Goal: Task Accomplishment & Management: Complete application form

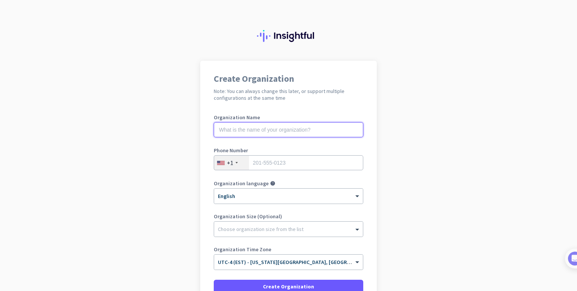
click at [312, 133] on input "text" at bounding box center [288, 129] width 149 height 15
type input "Mercor"
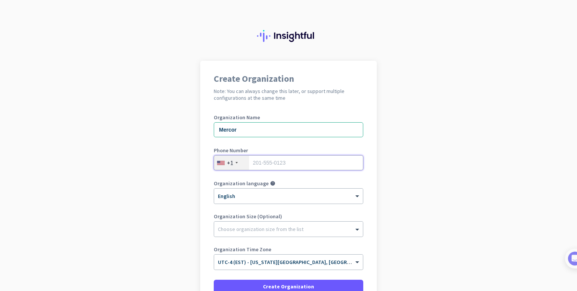
click at [309, 156] on input "tel" at bounding box center [288, 162] width 149 height 15
type input "4"
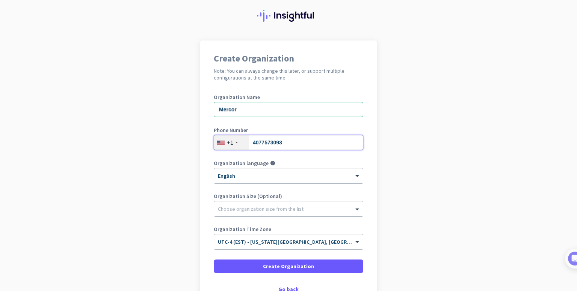
scroll to position [30, 0]
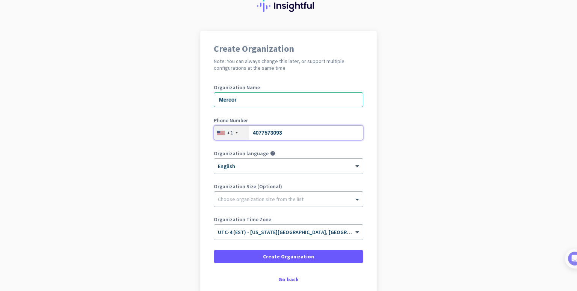
type input "4077573093"
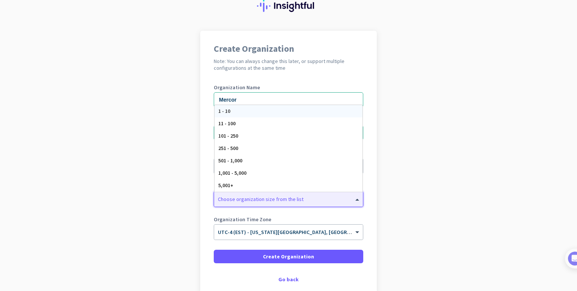
click at [316, 203] on div "Choose organization size from the list" at bounding box center [288, 199] width 149 height 15
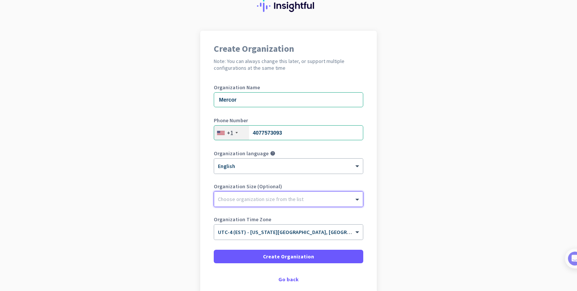
click at [316, 203] on div "Choose organization size from the list" at bounding box center [288, 199] width 149 height 15
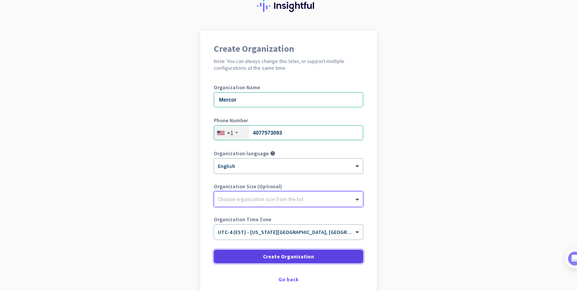
click at [308, 259] on span "Create Organization" at bounding box center [288, 257] width 51 height 8
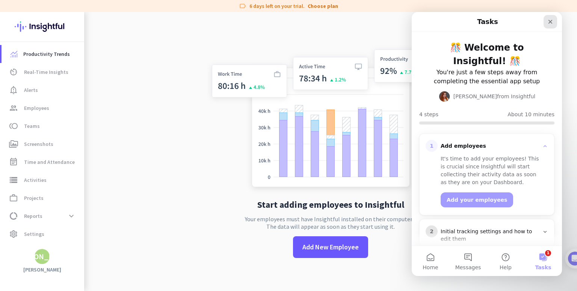
click at [551, 22] on icon "Close" at bounding box center [550, 22] width 4 height 4
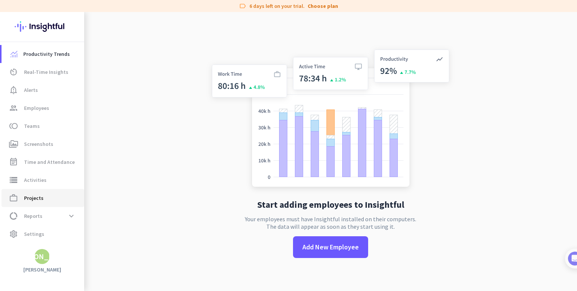
click at [36, 200] on span "Projects" at bounding box center [34, 198] width 20 height 9
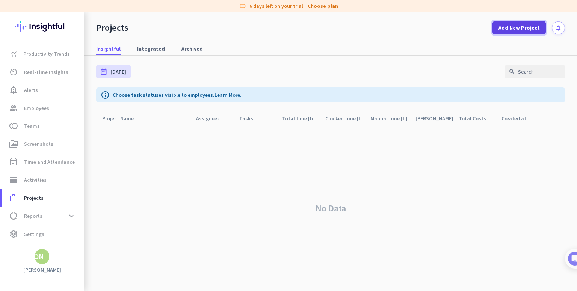
click at [512, 24] on span "Add New Project" at bounding box center [518, 28] width 41 height 8
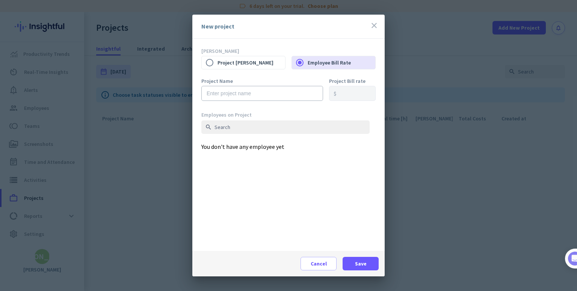
click at [372, 28] on icon "close" at bounding box center [373, 25] width 9 height 9
